Goal: Communication & Community: Share content

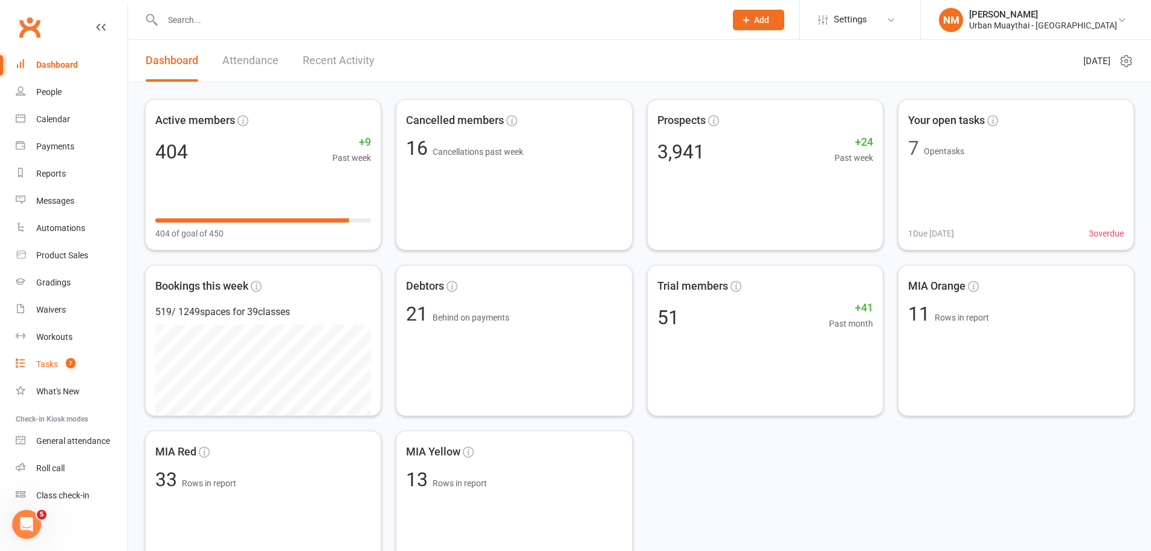
click at [63, 360] on count-badge "7" at bounding box center [68, 364] width 16 height 10
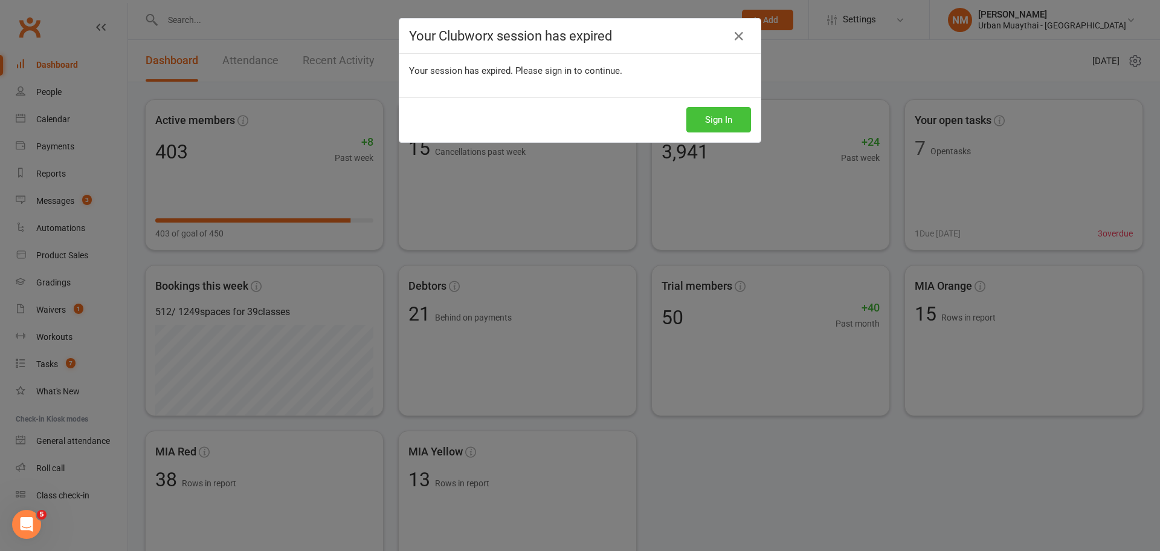
click at [705, 125] on button "Sign In" at bounding box center [719, 119] width 65 height 25
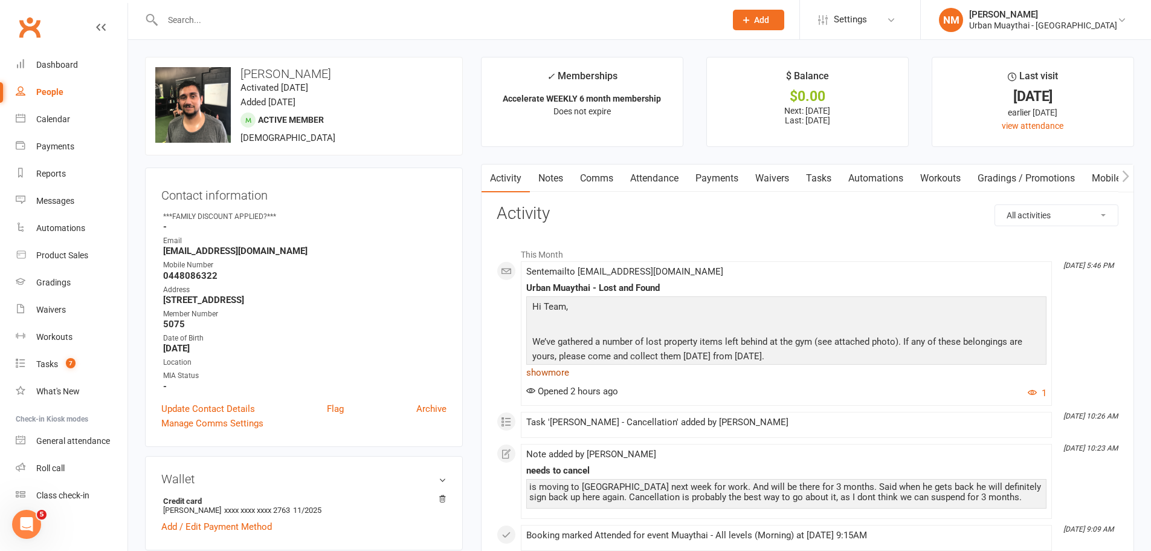
click at [552, 371] on link "show more" at bounding box center [786, 372] width 520 height 17
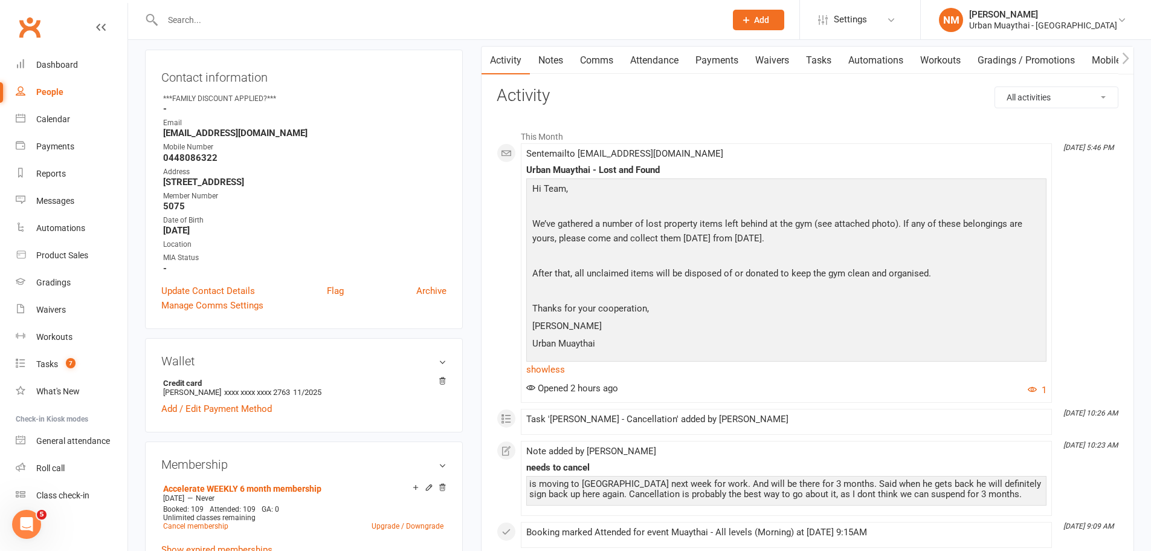
scroll to position [121, 0]
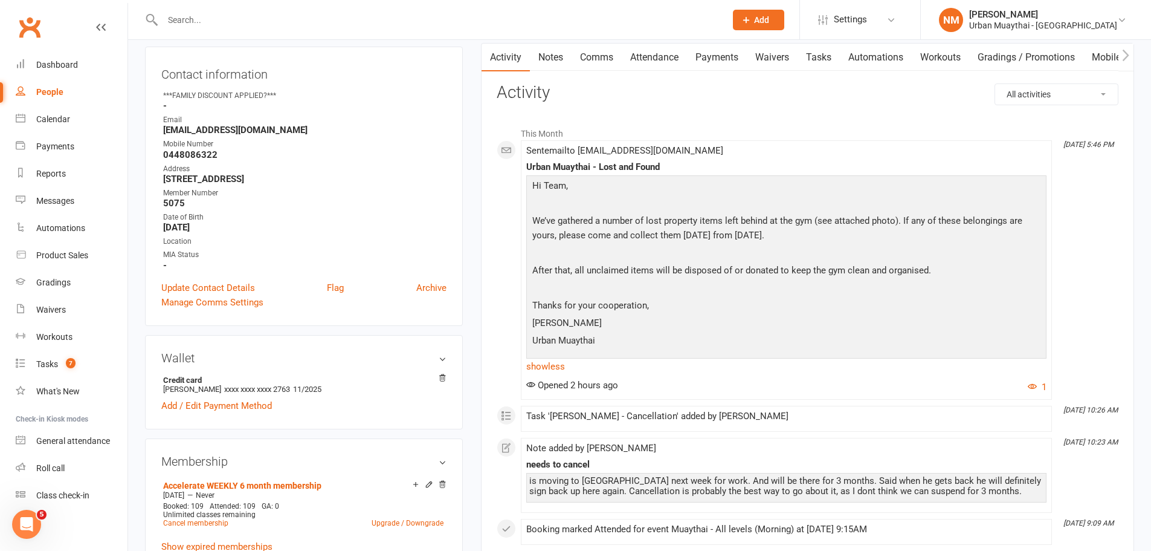
click at [597, 53] on link "Comms" at bounding box center [597, 58] width 50 height 28
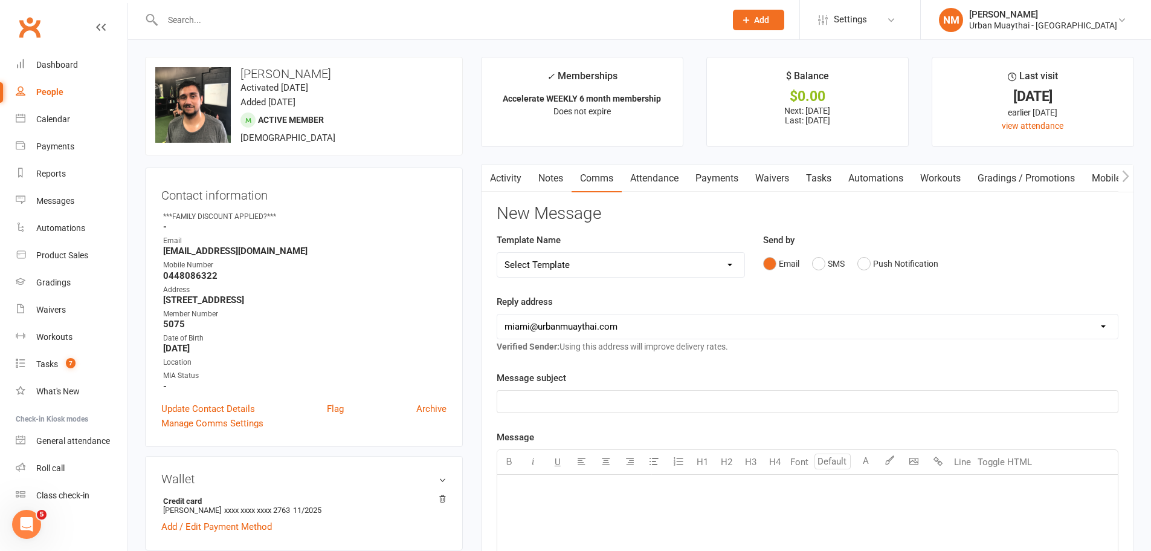
click at [485, 181] on icon "button" at bounding box center [488, 176] width 7 height 13
click at [499, 179] on link "Activity" at bounding box center [506, 178] width 48 height 28
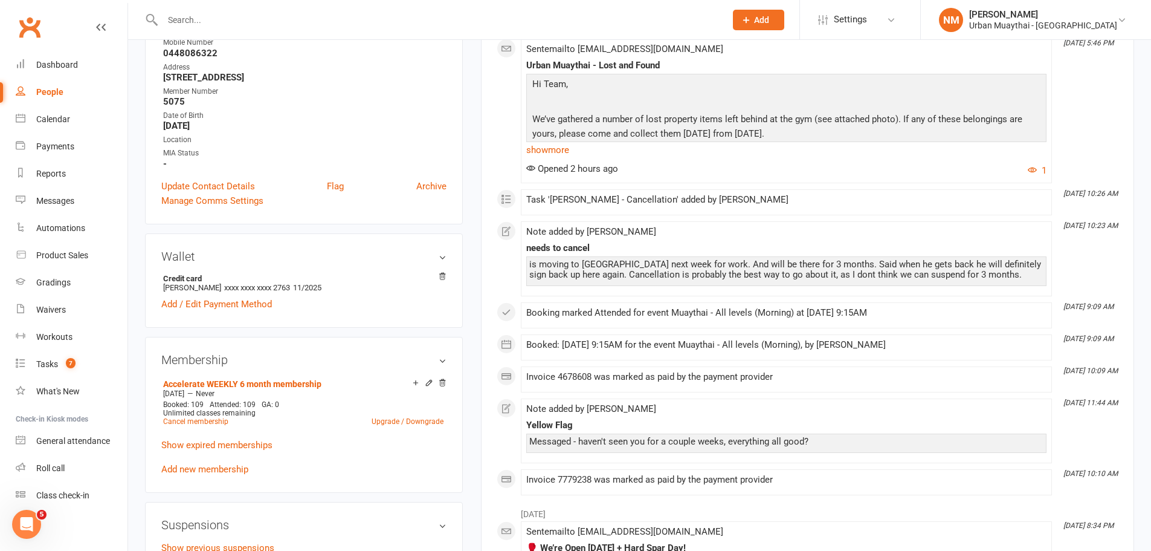
scroll to position [363, 0]
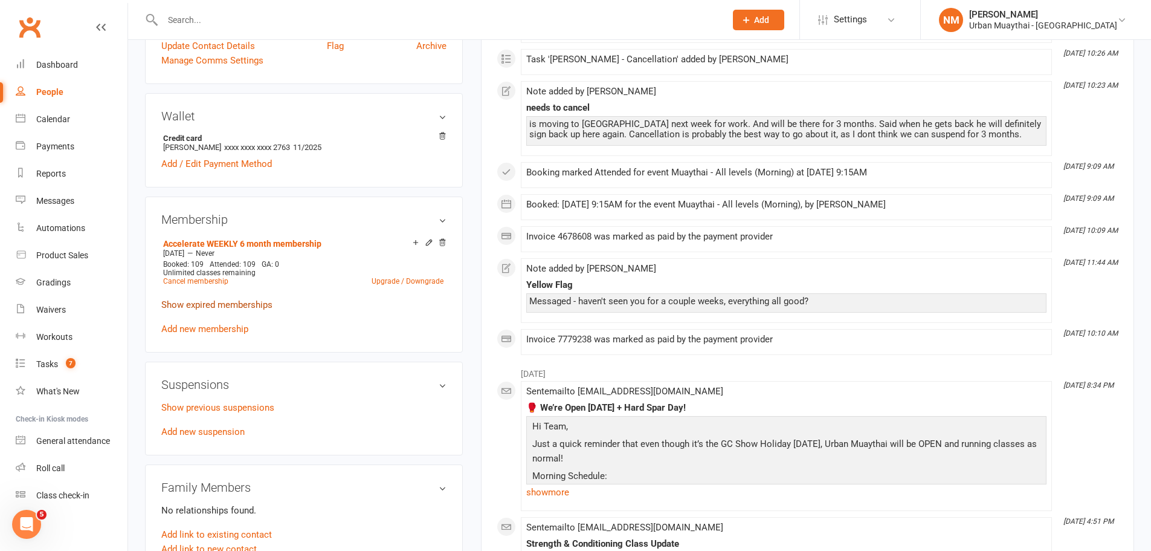
click at [218, 305] on link "Show expired memberships" at bounding box center [216, 304] width 111 height 11
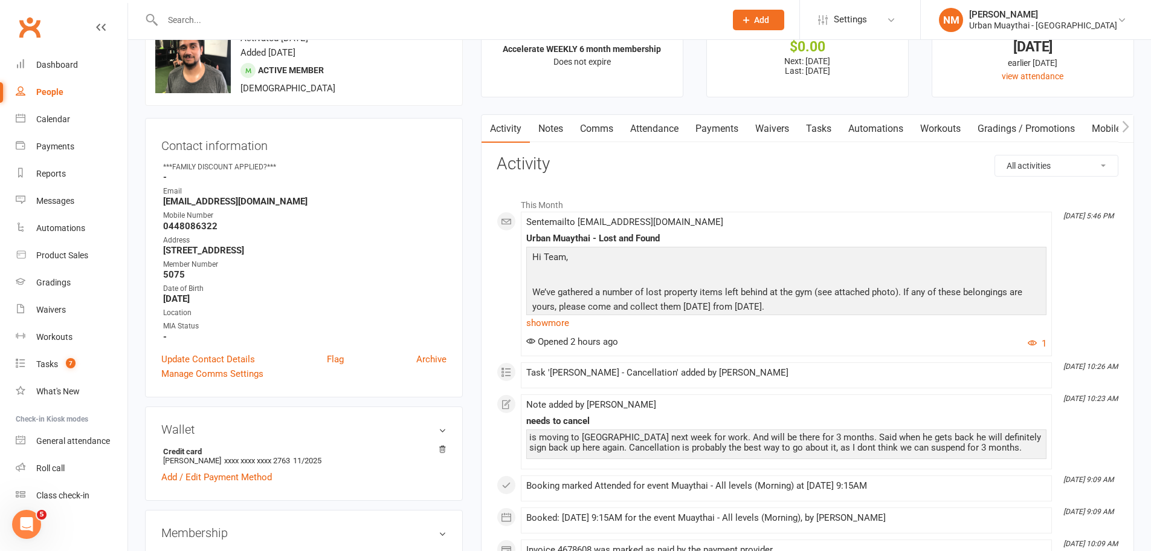
scroll to position [0, 0]
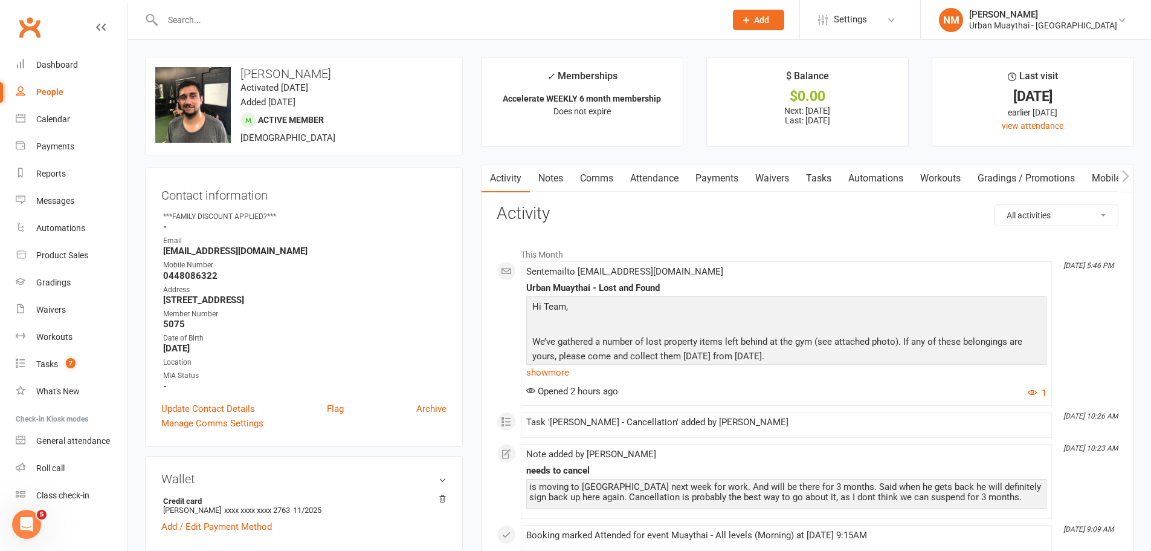
click at [596, 172] on link "Comms" at bounding box center [597, 178] width 50 height 28
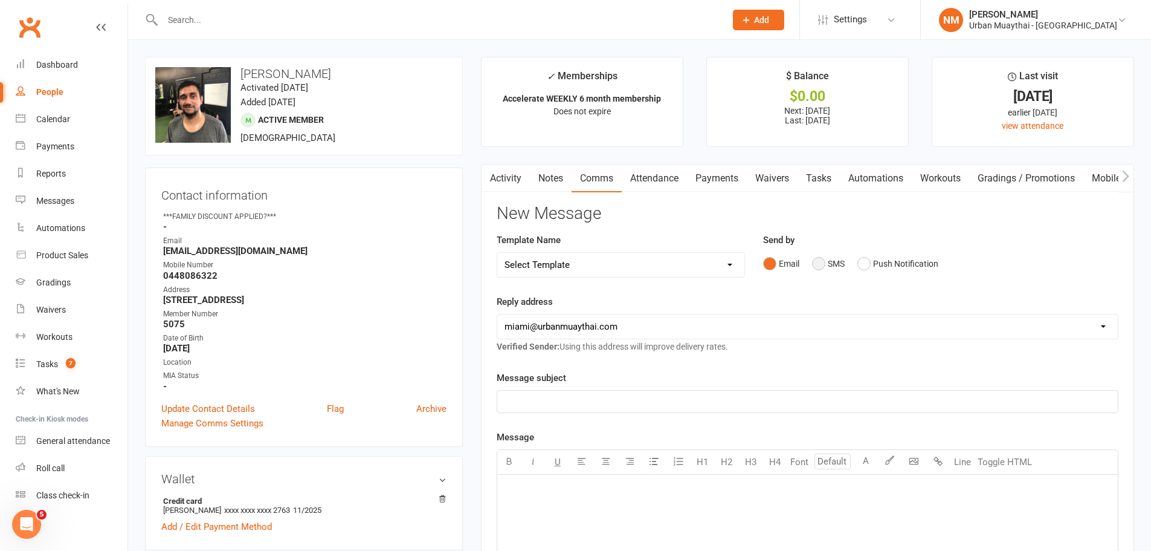
click at [826, 264] on button "SMS" at bounding box center [828, 263] width 33 height 23
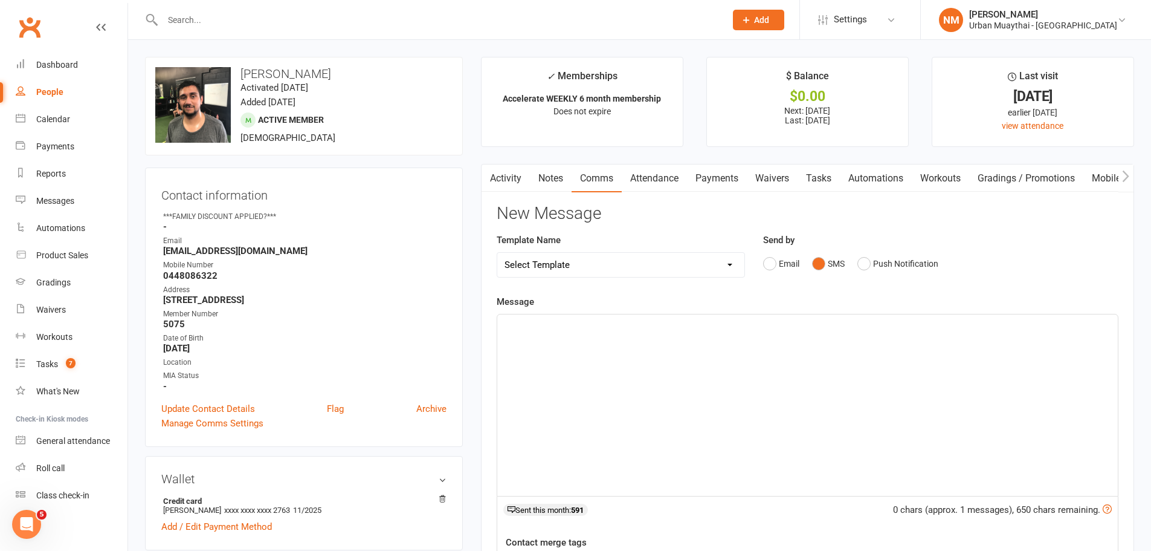
click at [767, 173] on link "Waivers" at bounding box center [772, 178] width 51 height 28
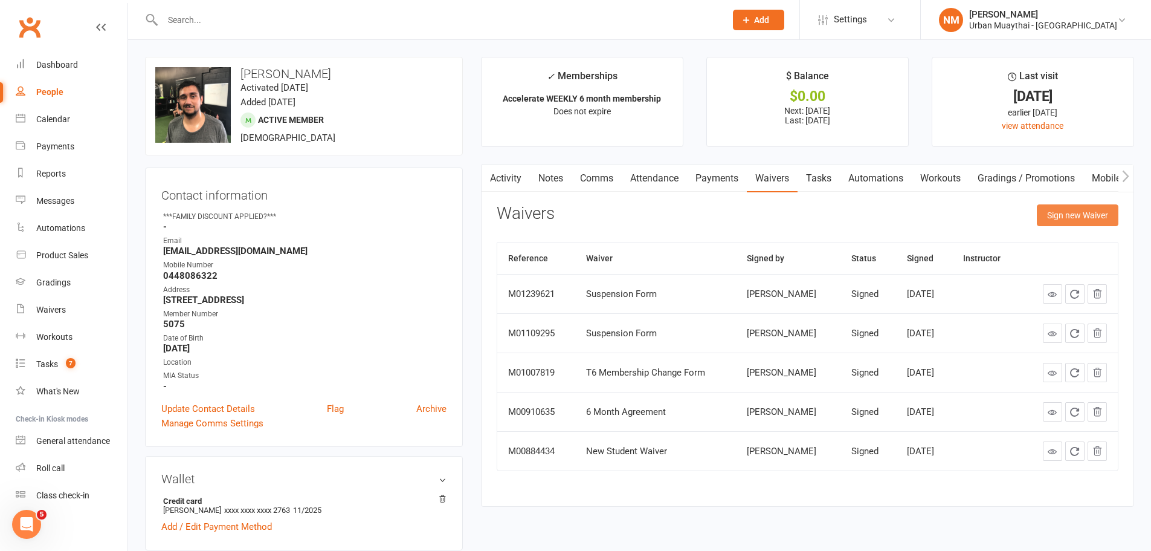
click at [1092, 213] on button "Sign new Waiver" at bounding box center [1078, 215] width 82 height 22
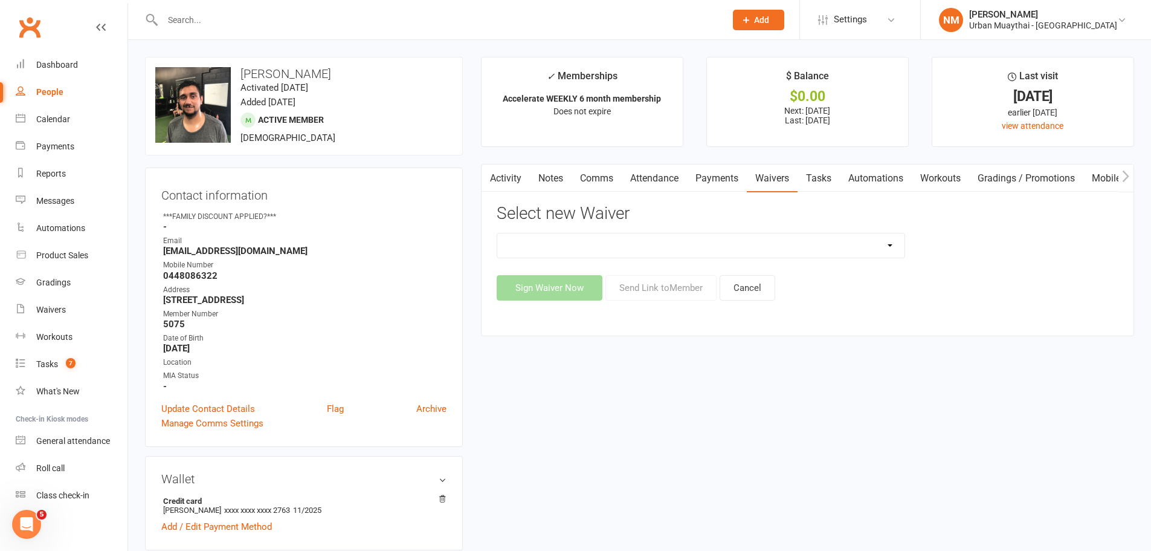
click at [698, 251] on select "12 Month Agreement 15-18 years Kickstarter Program 15-18 years membership 1 Yea…" at bounding box center [700, 245] width 407 height 24
select select "2406"
click at [497, 233] on select "12 Month Agreement 15-18 years Kickstarter Program 15-18 years membership 1 Yea…" at bounding box center [700, 245] width 407 height 24
click at [651, 288] on button "Send Link to Member" at bounding box center [661, 287] width 111 height 25
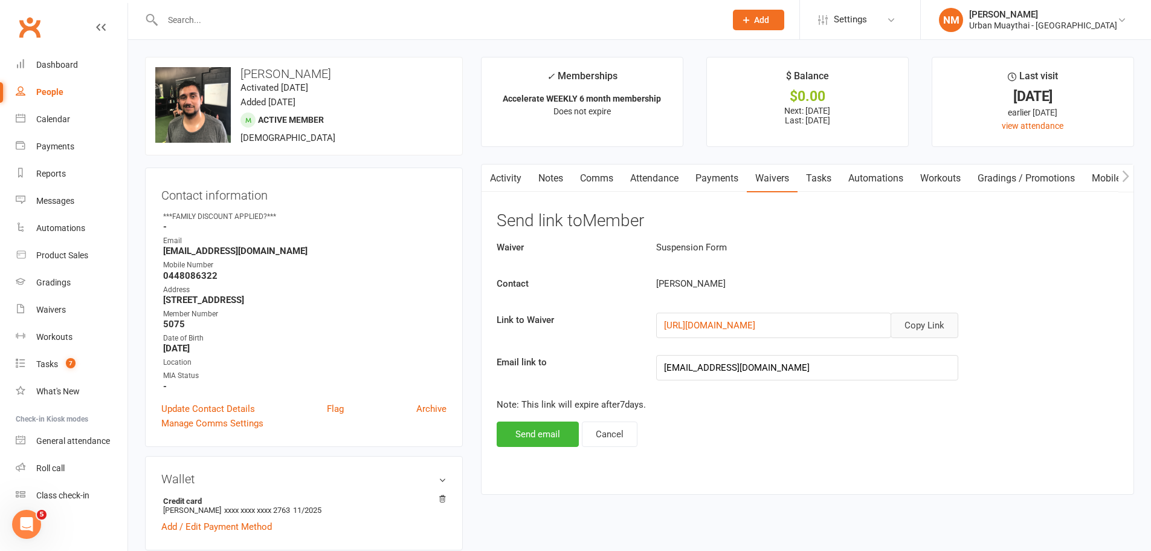
click at [948, 326] on button "Copy Link" at bounding box center [925, 324] width 68 height 25
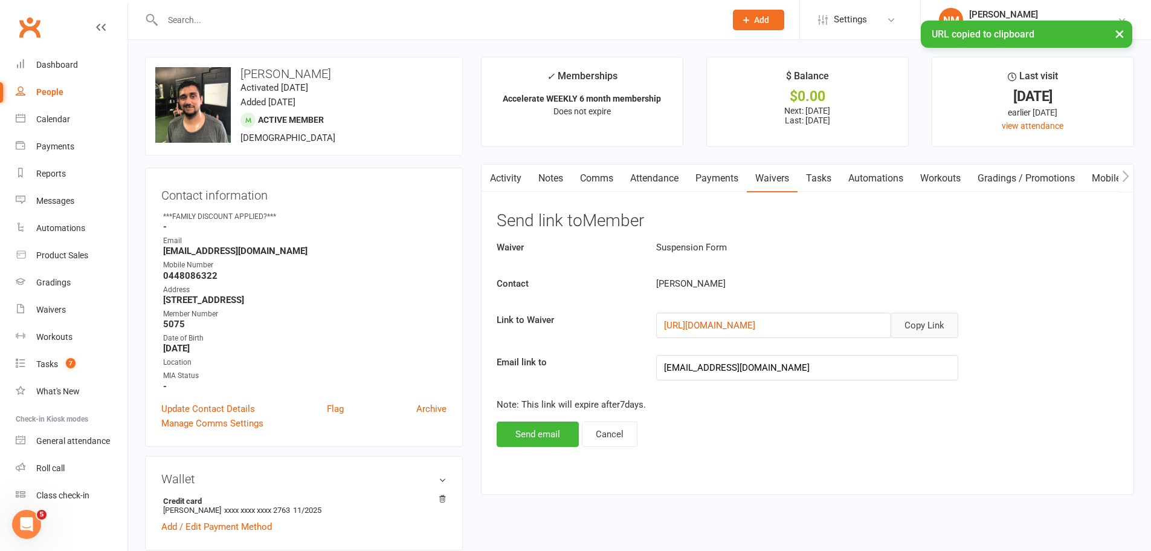
click at [685, 173] on link "Attendance" at bounding box center [654, 178] width 65 height 28
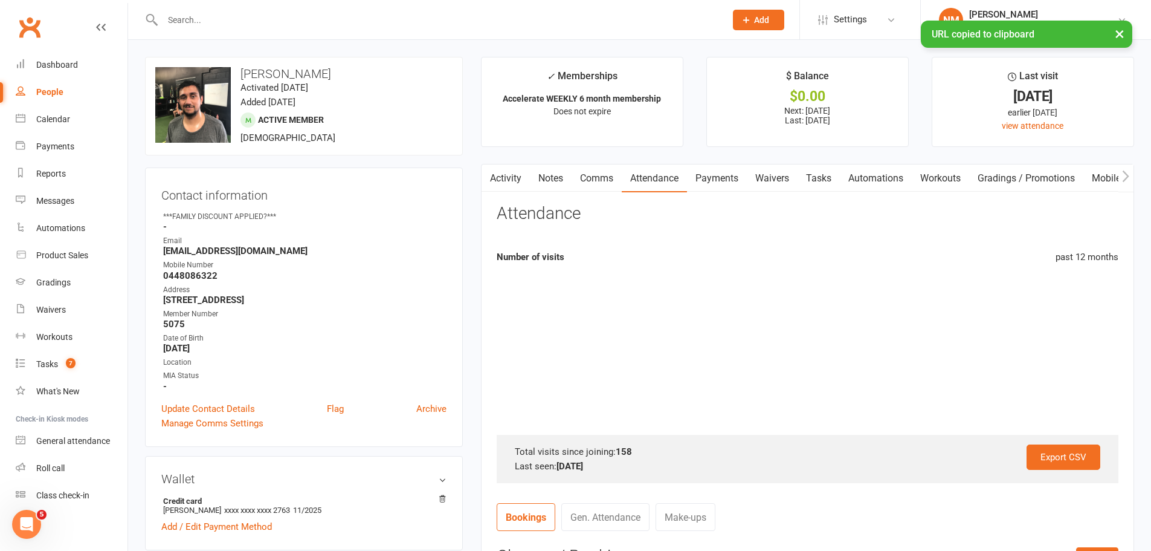
click at [589, 176] on link "Comms" at bounding box center [597, 178] width 50 height 28
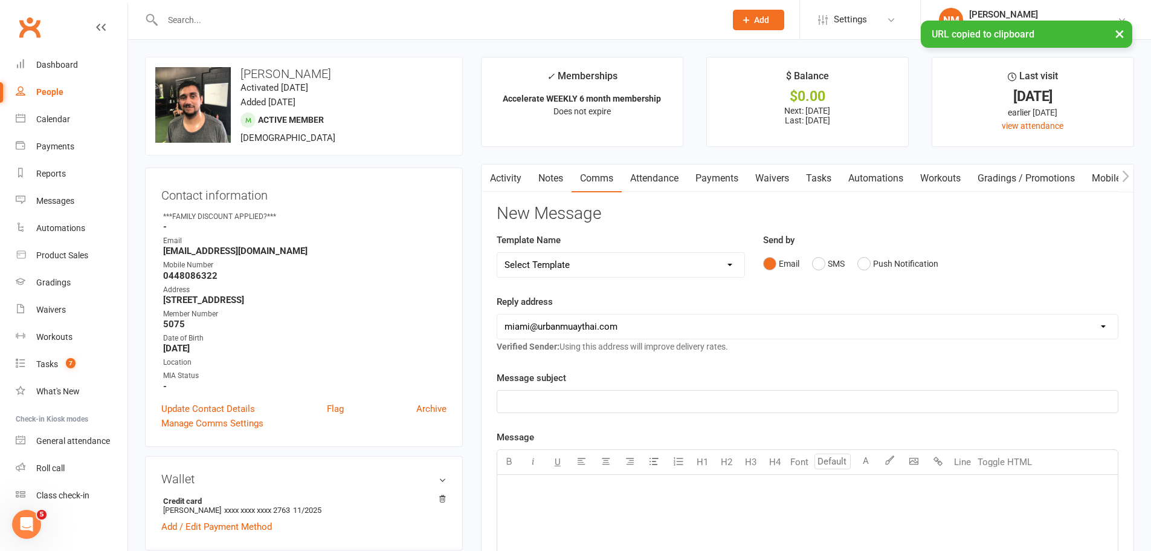
click at [525, 413] on div "﻿" at bounding box center [808, 401] width 622 height 23
click at [528, 396] on p "﻿" at bounding box center [808, 401] width 606 height 15
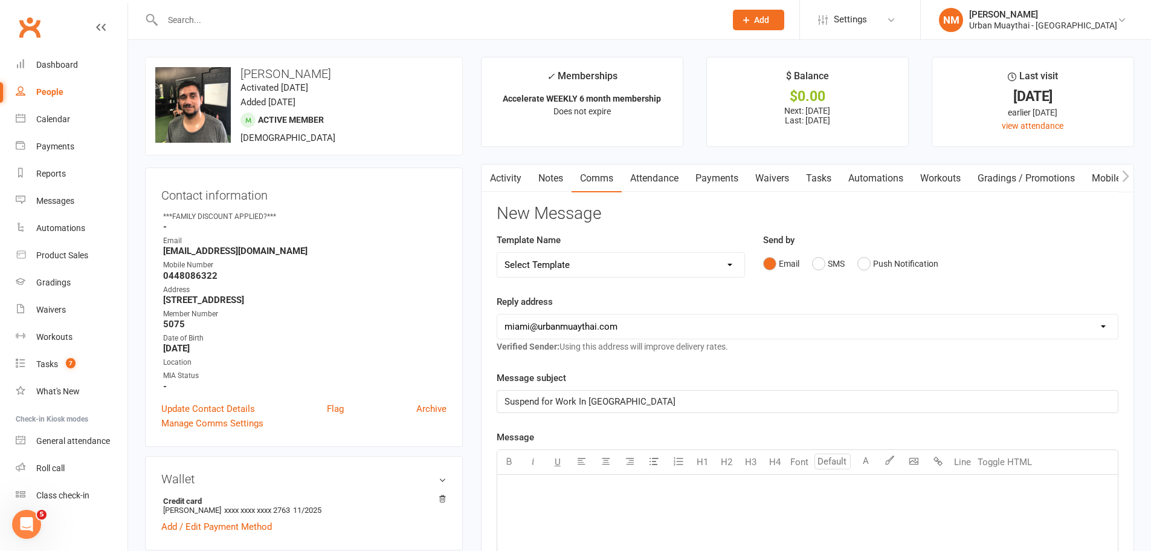
click at [540, 491] on p "﻿" at bounding box center [808, 489] width 606 height 15
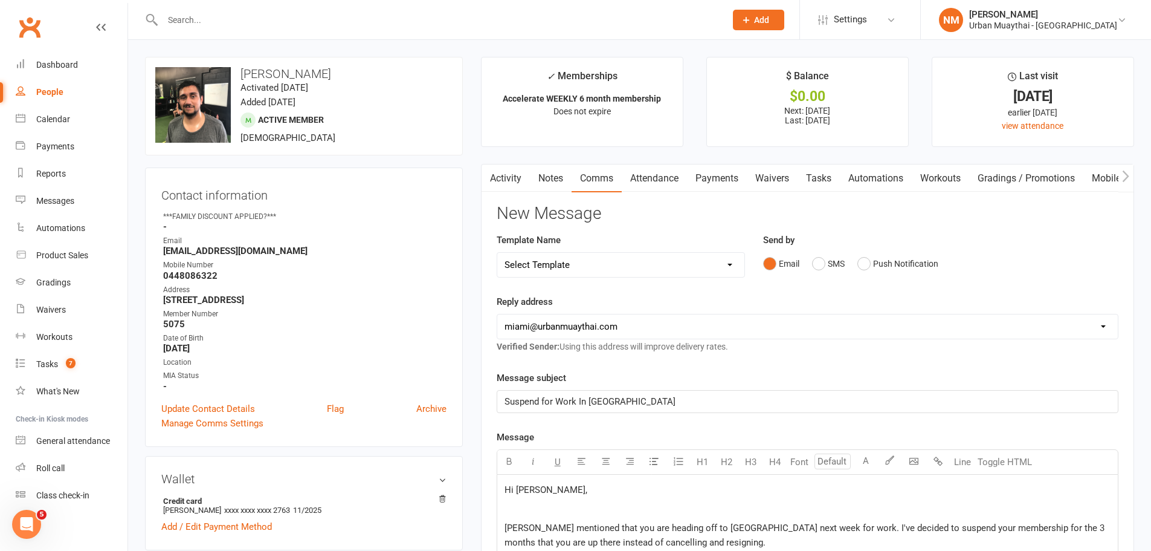
scroll to position [286, 0]
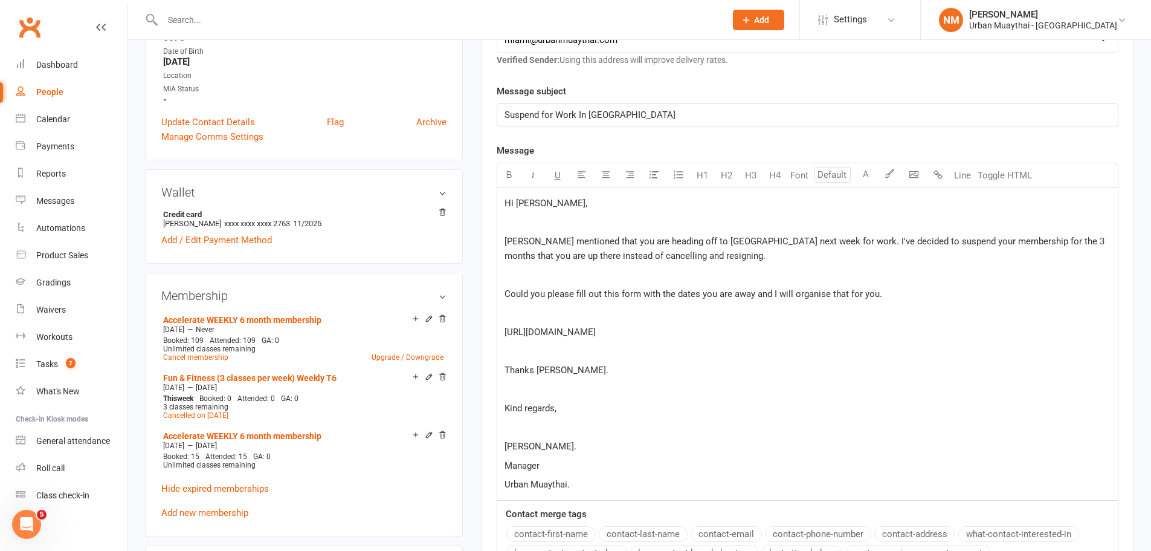
click at [555, 446] on p "[PERSON_NAME]." at bounding box center [808, 446] width 606 height 15
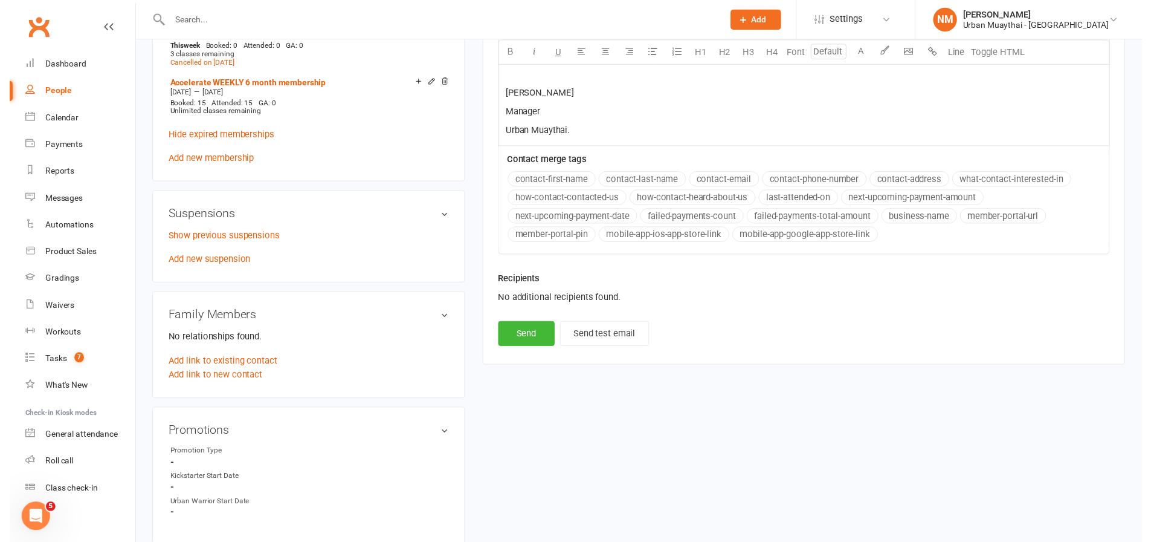
scroll to position [649, 0]
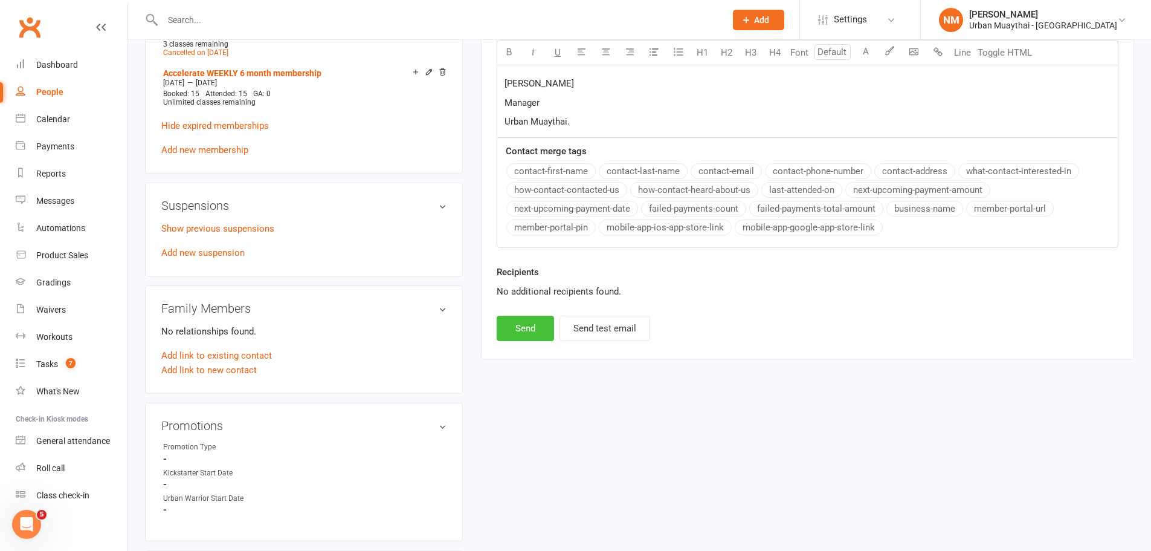
click at [525, 319] on button "Send" at bounding box center [525, 328] width 57 height 25
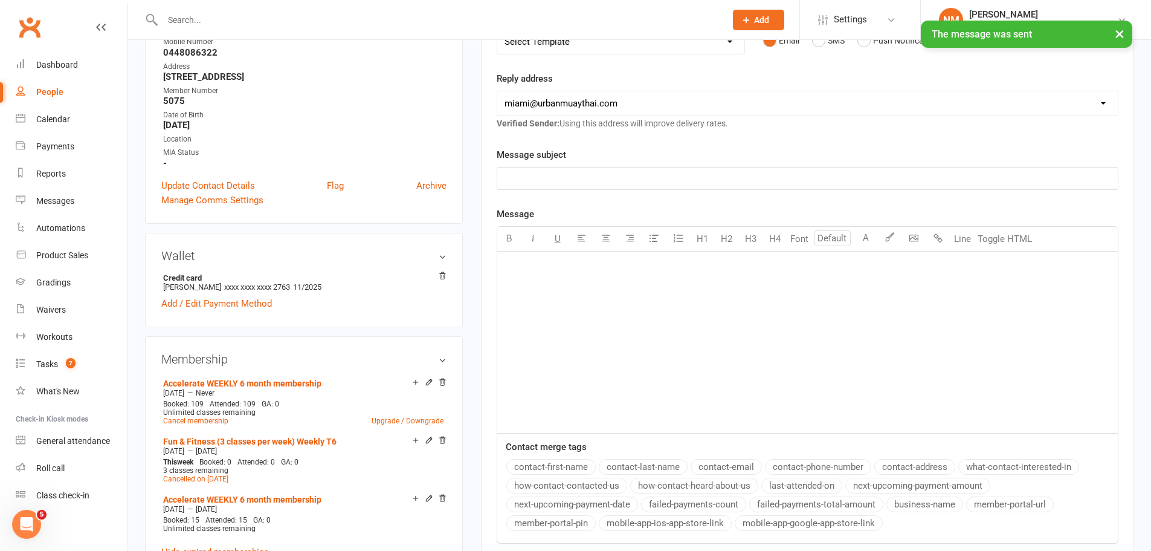
scroll to position [0, 0]
